Goal: Navigation & Orientation: Find specific page/section

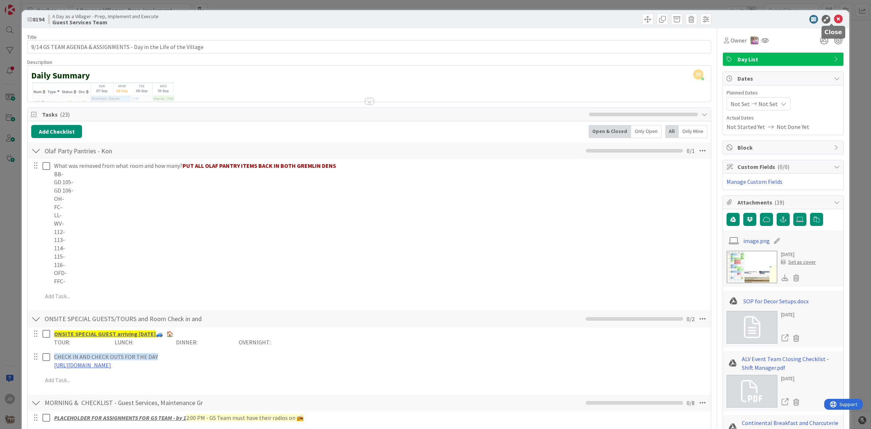
drag, startPoint x: 835, startPoint y: 19, endPoint x: 811, endPoint y: 25, distance: 25.1
click at [834, 19] on icon at bounding box center [838, 19] width 9 height 9
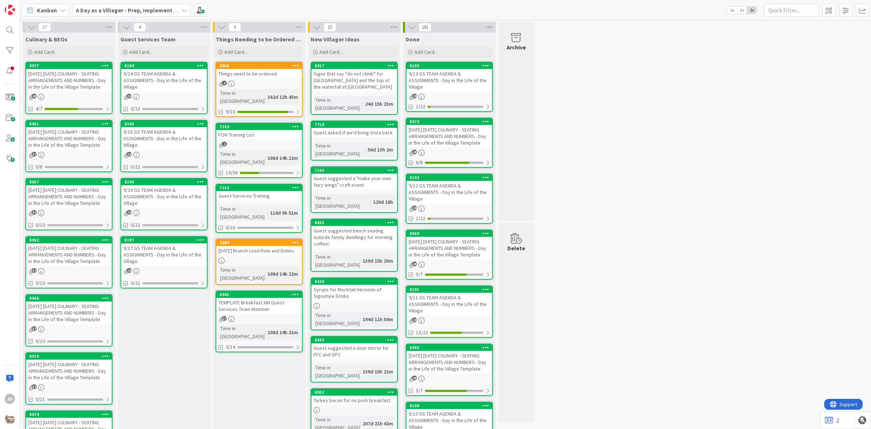
click at [62, 79] on div "[DATE] [DATE] CULINARY - SEATING ARRANGEMENTS AND NUMBERS - Day in the Life of …" at bounding box center [69, 80] width 86 height 23
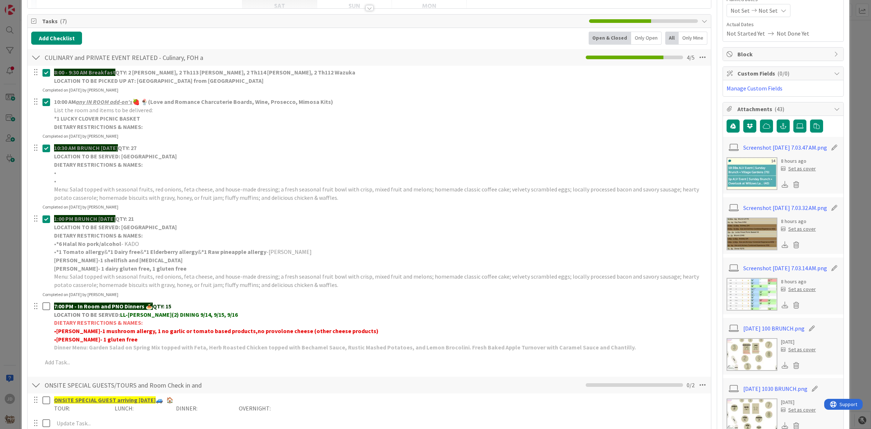
scroll to position [136, 0]
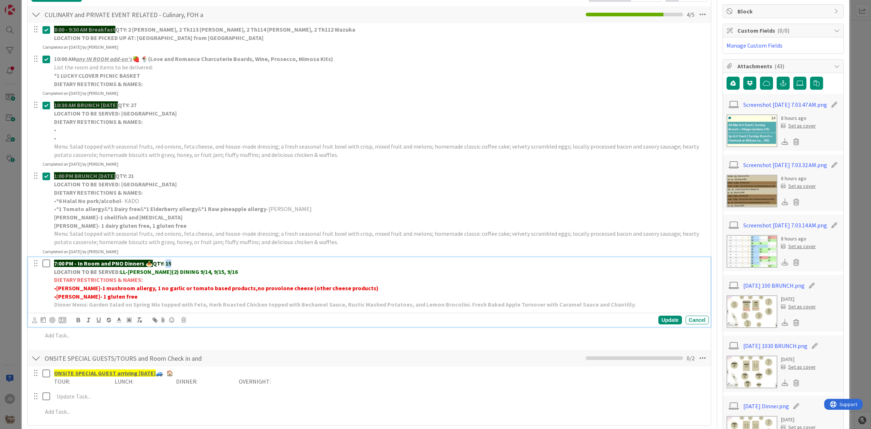
drag, startPoint x: 168, startPoint y: 260, endPoint x: 186, endPoint y: 266, distance: 19.4
click at [186, 266] on p "7:00 PM - In Room and PNO Dinners 🍝 QTY: 15" at bounding box center [380, 263] width 652 height 8
click at [389, 351] on div "ONSITE SPECIAL GUESTS/TOURS and Room Check in and Check Outs - Housekeeping Tea…" at bounding box center [370, 358] width 684 height 17
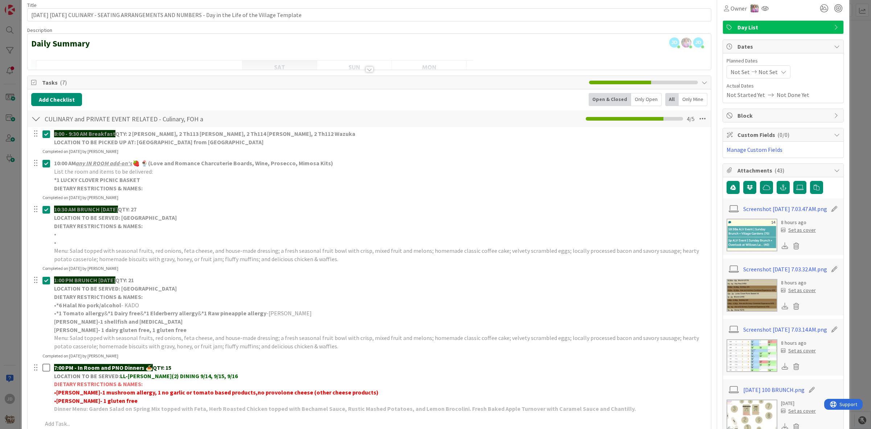
scroll to position [0, 0]
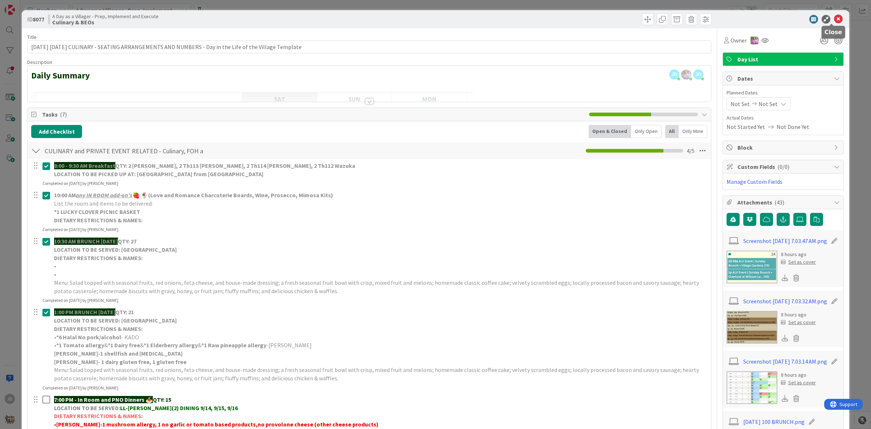
click at [836, 15] on icon at bounding box center [838, 19] width 9 height 9
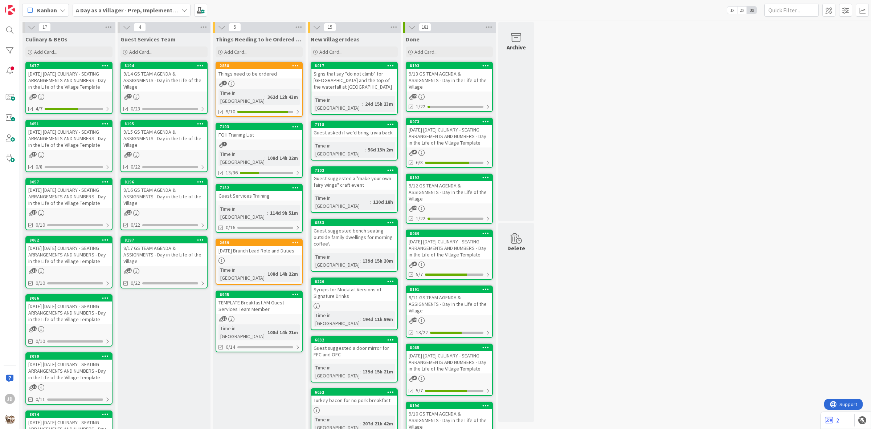
click at [131, 7] on b "A Day as a Villager - Prep, Implement and Execute" at bounding box center [141, 10] width 130 height 7
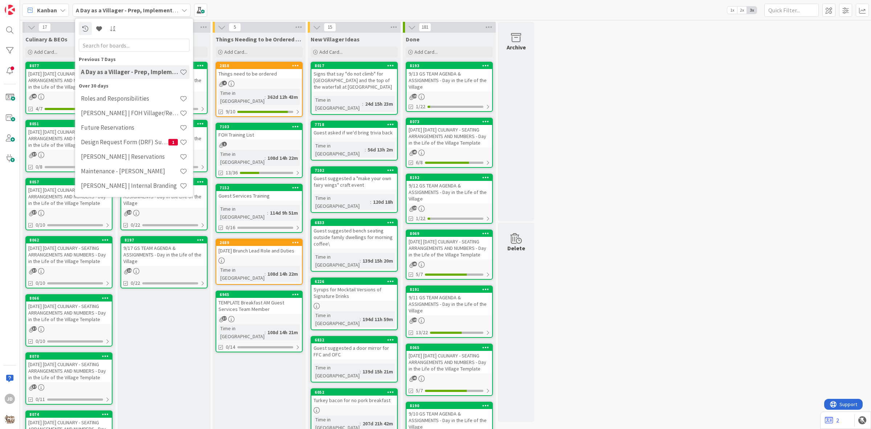
click at [142, 15] on div "A Day as a Villager - Prep, Implement and Execute" at bounding box center [132, 10] width 118 height 13
